Goal: Navigation & Orientation: Find specific page/section

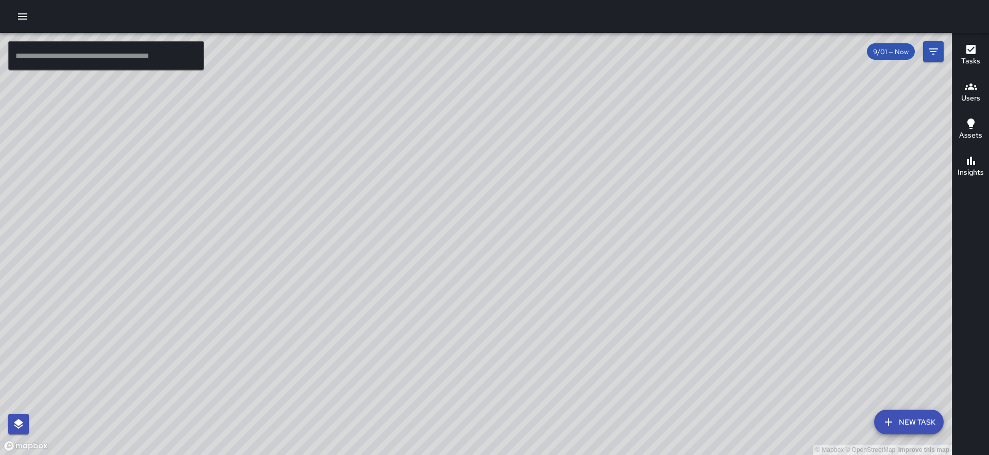
drag, startPoint x: 416, startPoint y: 169, endPoint x: 382, endPoint y: 341, distance: 174.8
click at [382, 341] on div "© Mapbox © OpenStreetMap Improve this map" at bounding box center [475, 244] width 951 height 422
drag, startPoint x: 325, startPoint y: 271, endPoint x: 364, endPoint y: 188, distance: 91.4
click at [367, 186] on div "© Mapbox © OpenStreetMap Improve this map" at bounding box center [475, 244] width 951 height 422
drag, startPoint x: 265, startPoint y: 390, endPoint x: 351, endPoint y: 101, distance: 300.9
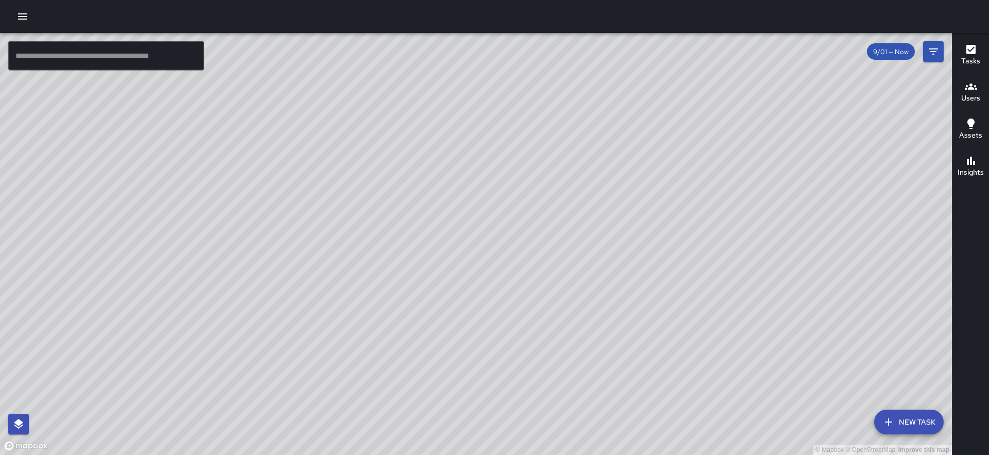
click at [351, 101] on div "© Mapbox © OpenStreetMap Improve this map" at bounding box center [475, 244] width 951 height 422
drag, startPoint x: 181, startPoint y: 185, endPoint x: 293, endPoint y: 265, distance: 137.7
click at [293, 265] on div "© Mapbox © OpenStreetMap Improve this map" at bounding box center [475, 244] width 951 height 422
drag, startPoint x: 57, startPoint y: 296, endPoint x: 70, endPoint y: 321, distance: 28.8
click at [70, 321] on div "© Mapbox © OpenStreetMap Improve this map" at bounding box center [475, 244] width 951 height 422
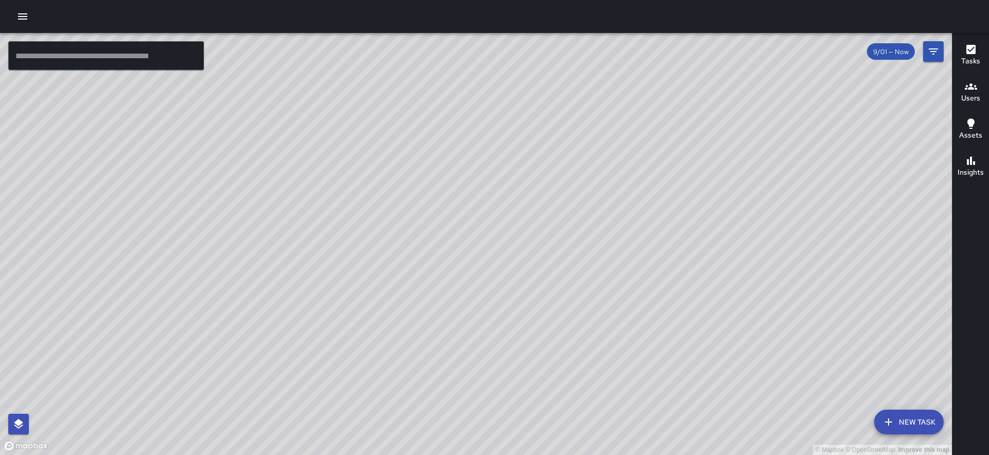
drag, startPoint x: 544, startPoint y: 198, endPoint x: 536, endPoint y: 262, distance: 64.4
click at [536, 262] on div "© Mapbox © OpenStreetMap Improve this map" at bounding box center [475, 244] width 951 height 422
click at [961, 83] on div "Users" at bounding box center [970, 92] width 19 height 24
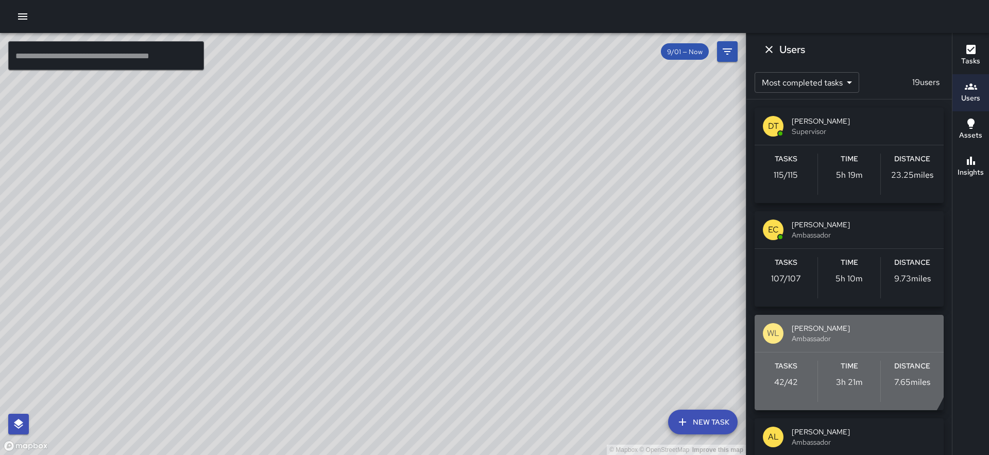
click at [801, 330] on span "[PERSON_NAME]" at bounding box center [863, 328] width 144 height 10
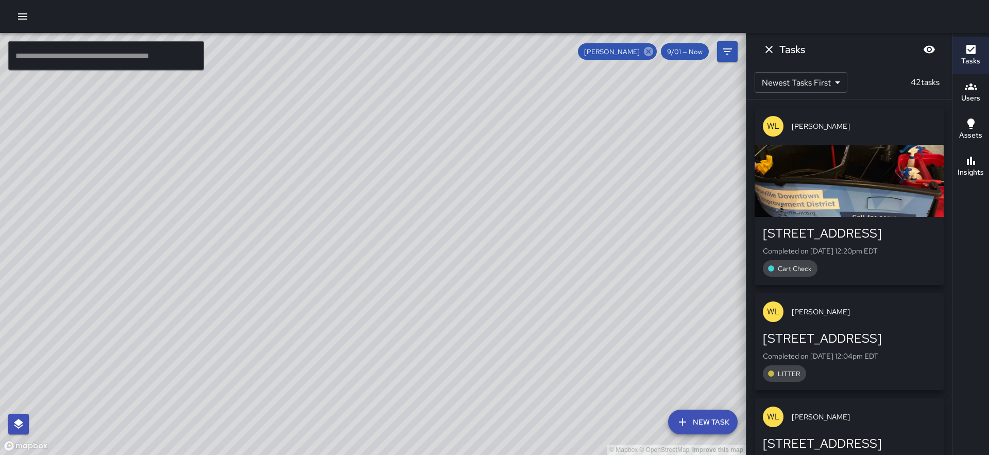
click at [646, 55] on icon at bounding box center [648, 51] width 9 height 9
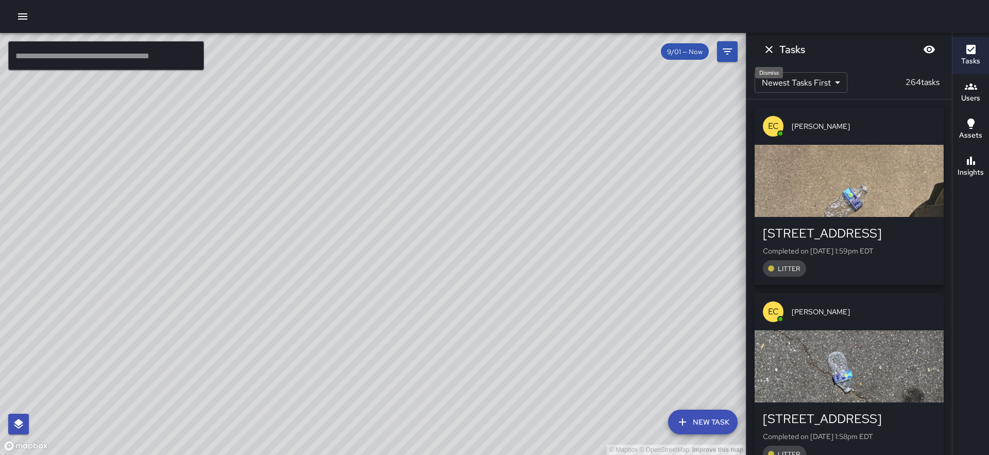
click at [769, 52] on icon "Dismiss" at bounding box center [769, 49] width 12 height 12
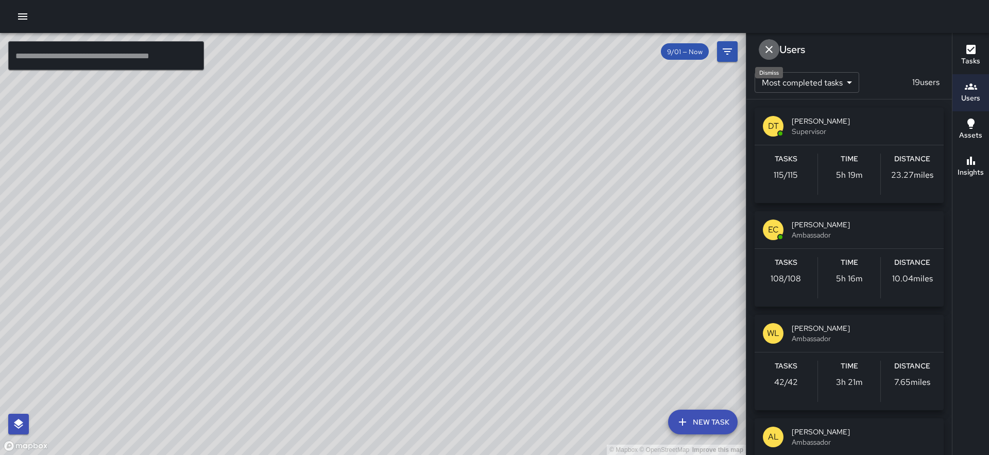
click at [771, 47] on icon "Dismiss" at bounding box center [768, 49] width 7 height 7
